Goal: Find specific page/section: Find specific page/section

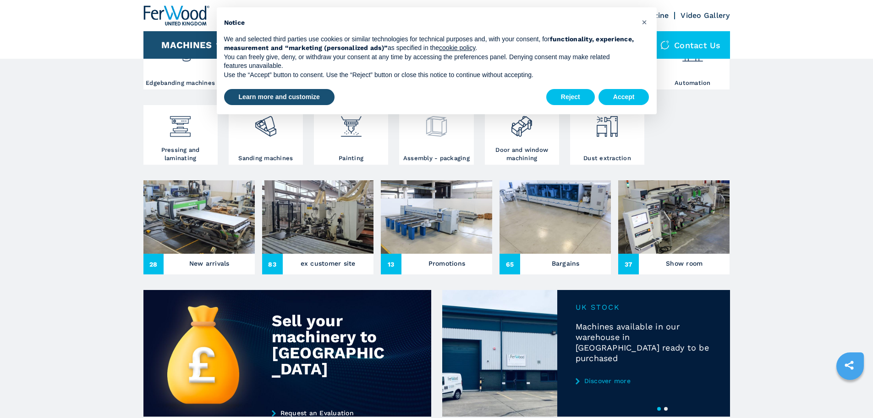
scroll to position [229, 0]
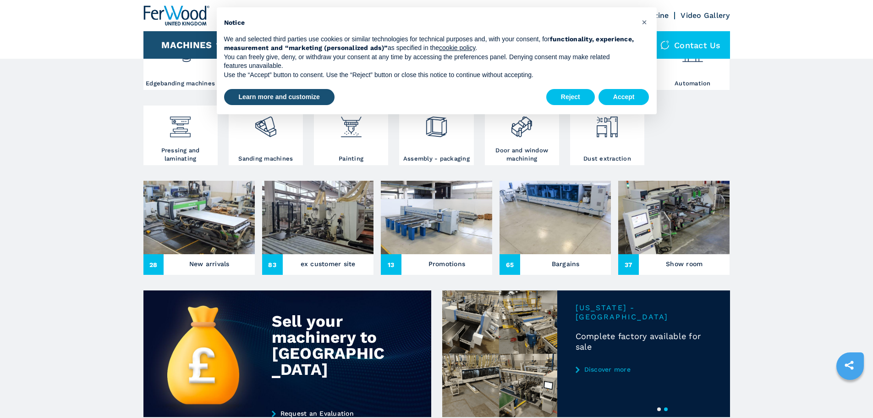
click at [556, 270] on h3 "Bargains" at bounding box center [566, 263] width 28 height 13
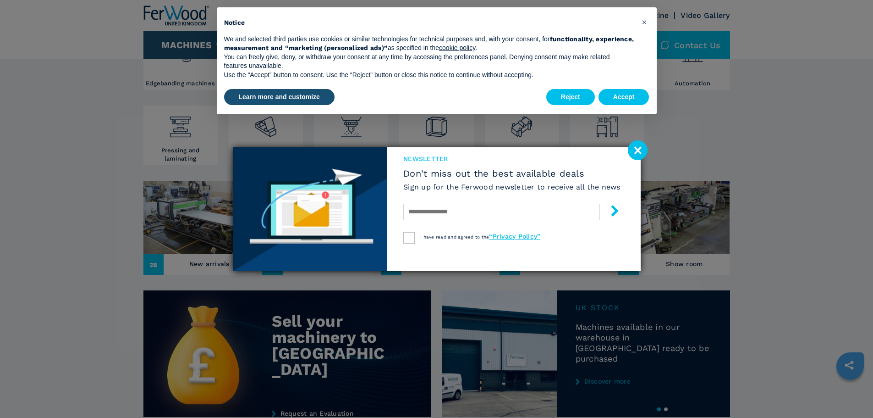
click at [641, 154] on image at bounding box center [638, 150] width 20 height 20
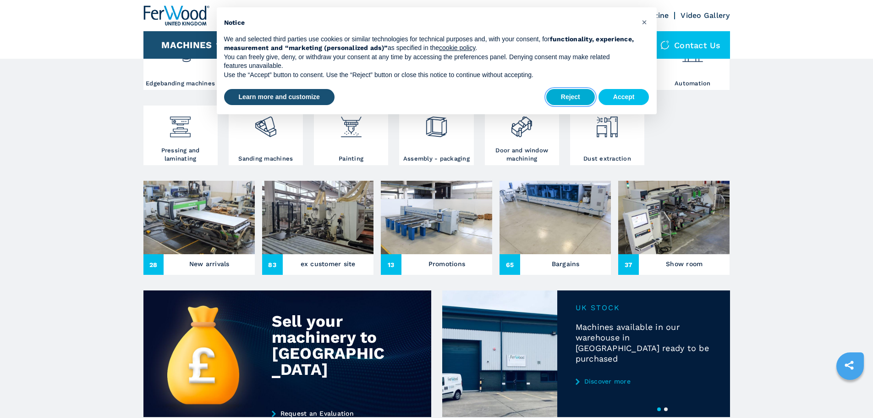
click at [582, 96] on button "Reject" at bounding box center [570, 97] width 49 height 17
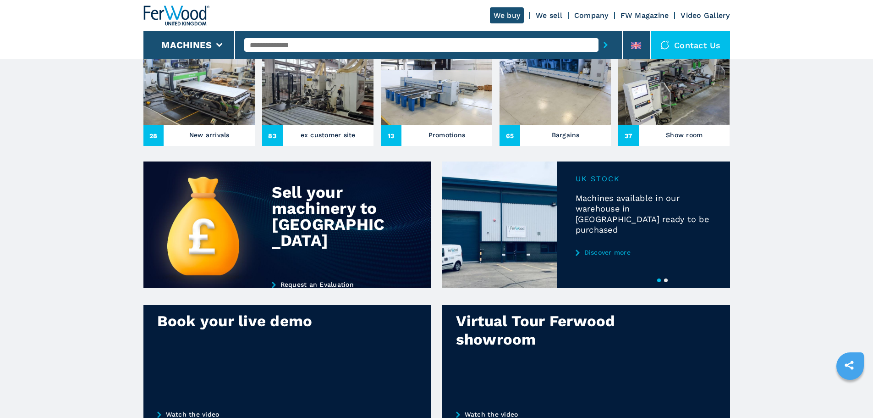
scroll to position [367, 0]
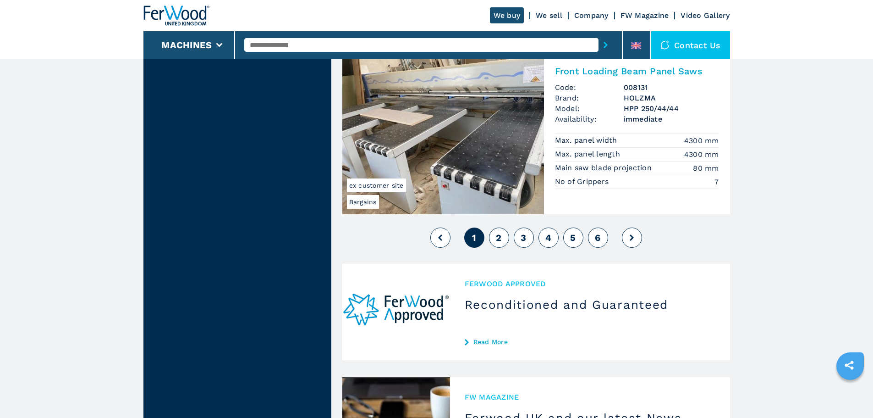
scroll to position [2200, 0]
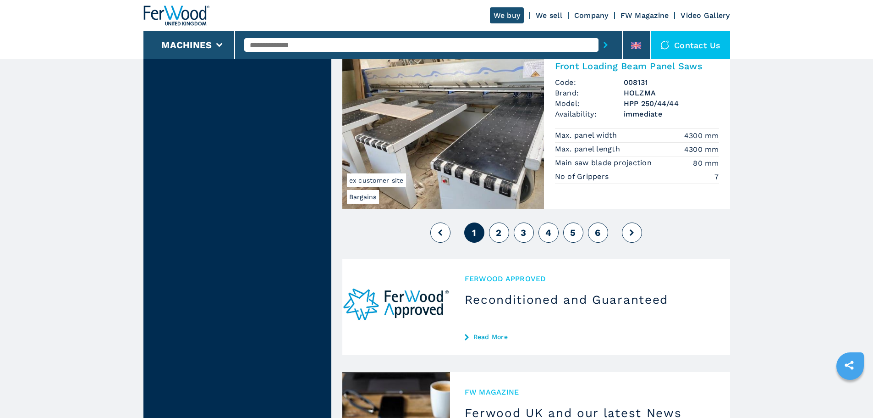
click at [497, 235] on span "2" at bounding box center [499, 232] width 6 height 11
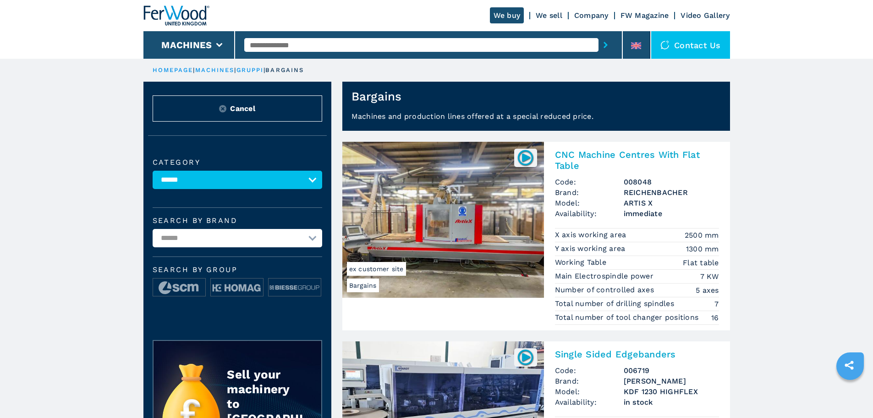
click at [341, 45] on input "text" at bounding box center [421, 45] width 354 height 14
type input "*********"
click at [599, 34] on button "submit-button" at bounding box center [606, 44] width 14 height 21
